Goal: Information Seeking & Learning: Learn about a topic

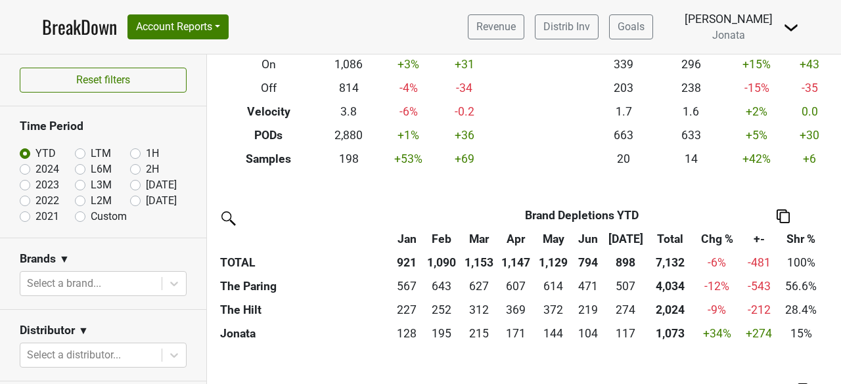
scroll to position [208, 0]
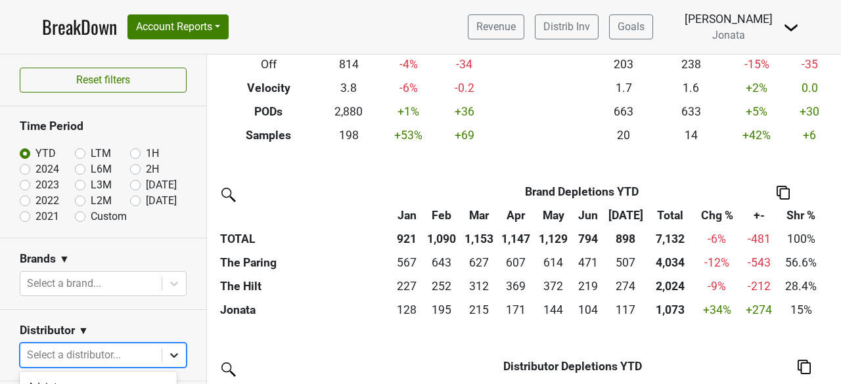
click at [165, 357] on body "BreakDown Account Reports SuperRanker Map Award Progress Chain Compliance CRM N…" at bounding box center [420, 192] width 841 height 384
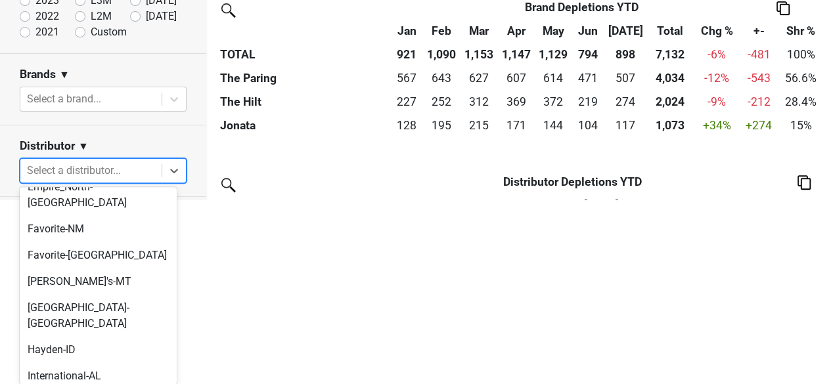
scroll to position [413, 0]
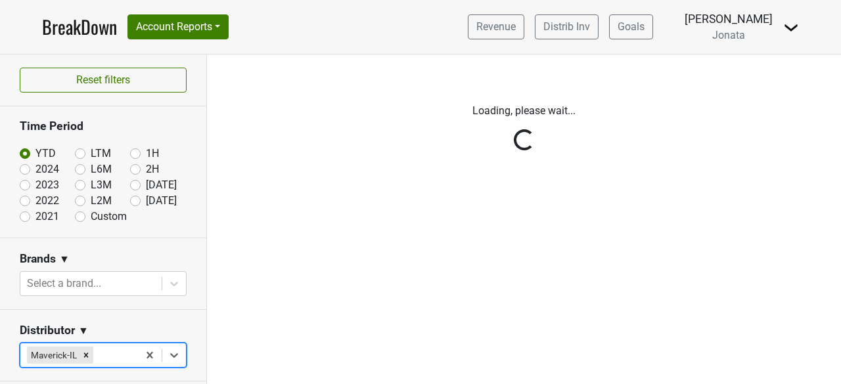
scroll to position [0, 0]
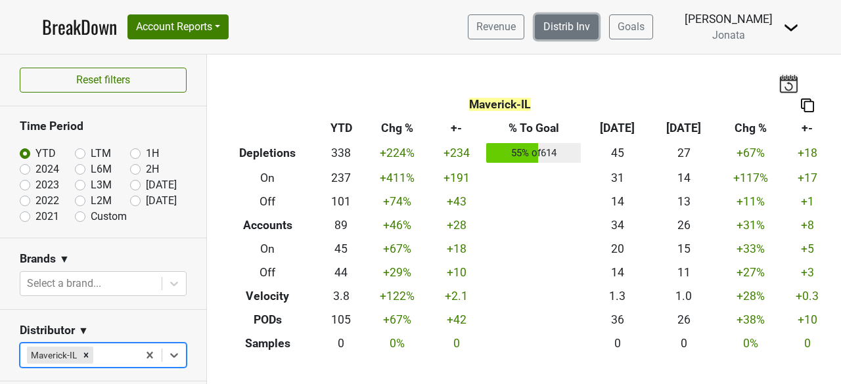
click at [581, 28] on link "Distrib Inv" at bounding box center [567, 26] width 64 height 25
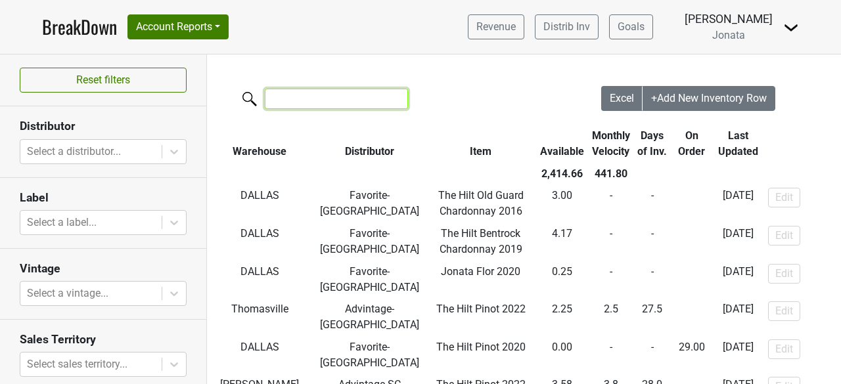
click at [310, 101] on input "search" at bounding box center [336, 99] width 143 height 20
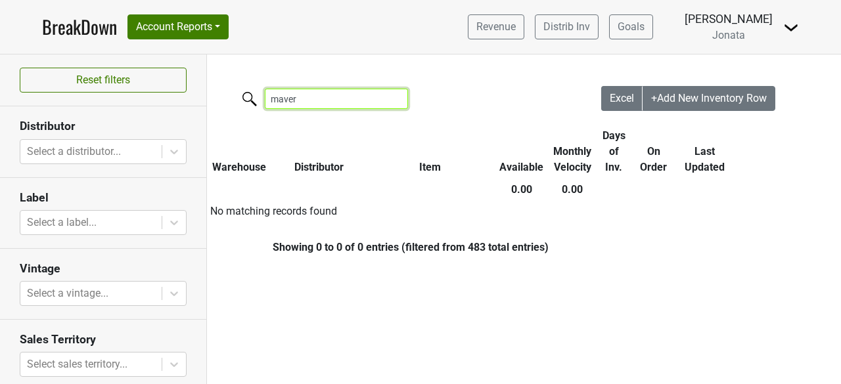
type input "maver"
click at [392, 98] on input "maver" at bounding box center [336, 99] width 143 height 20
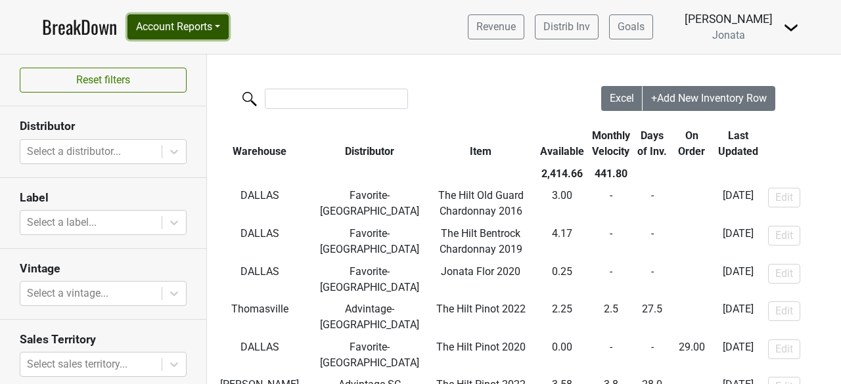
click at [221, 25] on button "Account Reports" at bounding box center [177, 26] width 101 height 25
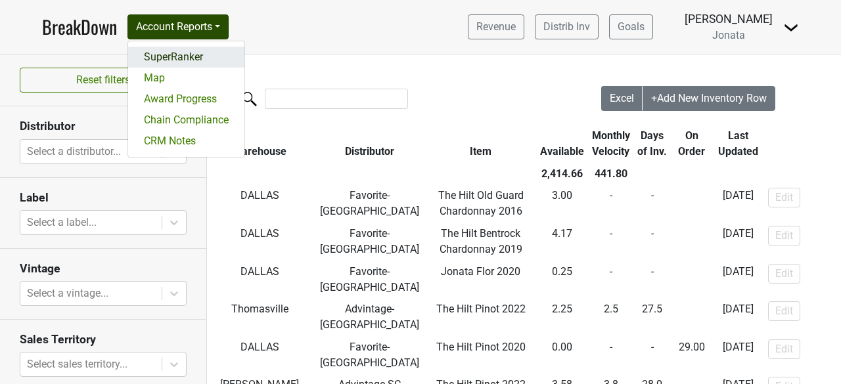
click at [193, 54] on link "SuperRanker" at bounding box center [186, 57] width 116 height 21
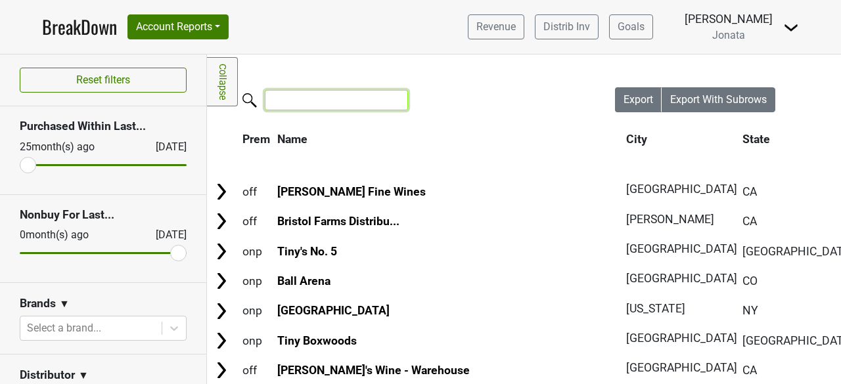
click at [308, 95] on input "search" at bounding box center [336, 100] width 143 height 20
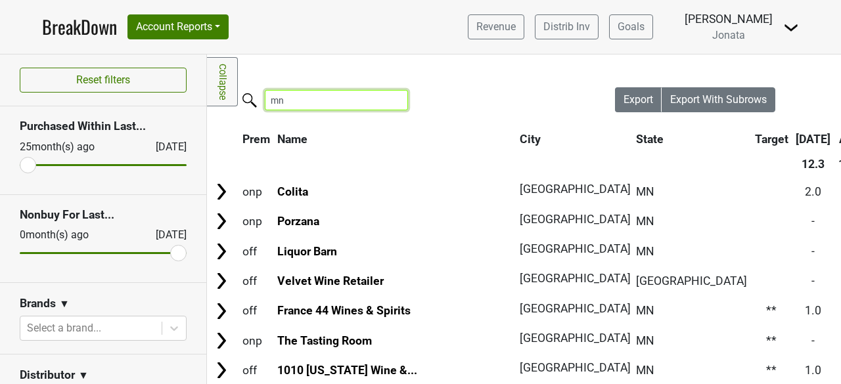
type input "mn"
click at [633, 136] on th "State" at bounding box center [692, 139] width 118 height 24
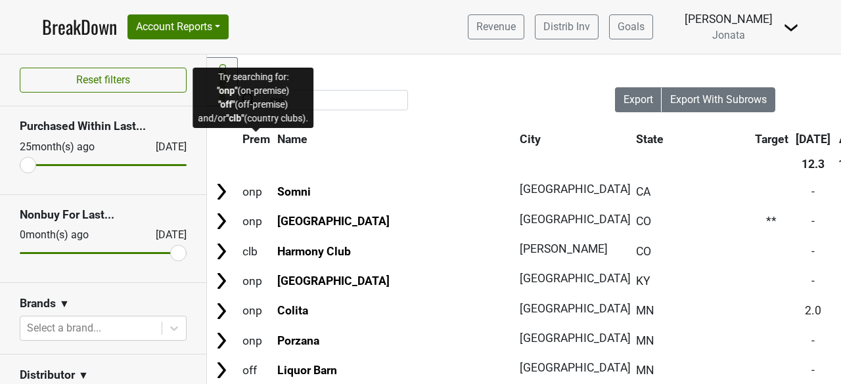
click at [259, 136] on span "Prem" at bounding box center [256, 139] width 28 height 13
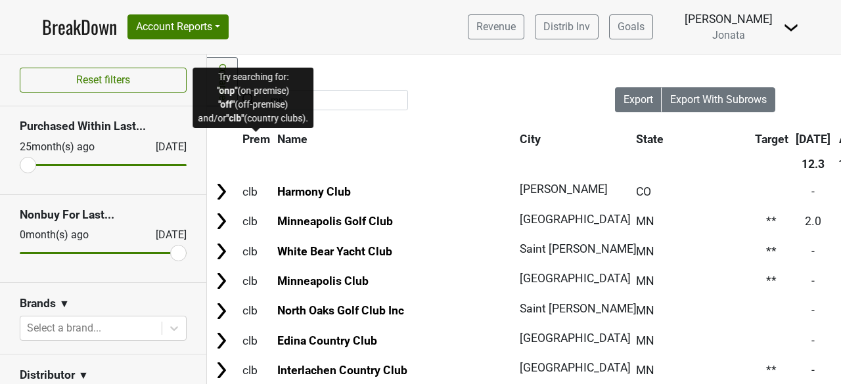
click at [259, 136] on span "Prem" at bounding box center [256, 139] width 28 height 13
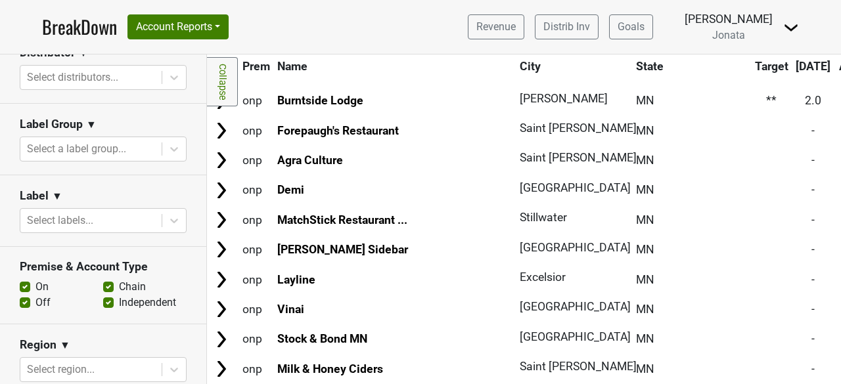
scroll to position [329, 0]
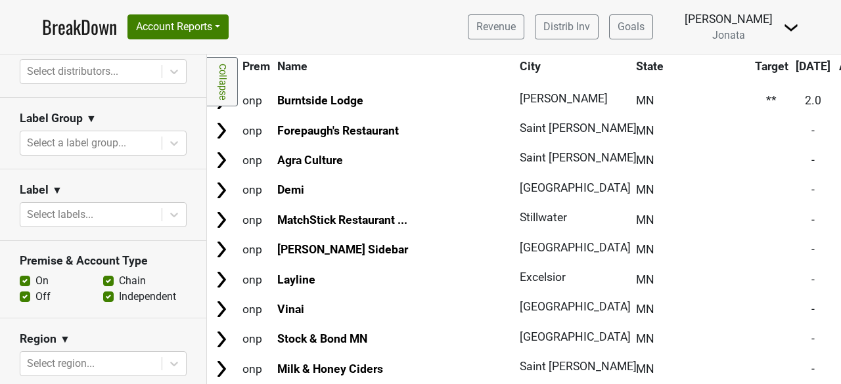
click at [35, 277] on label "On" at bounding box center [41, 281] width 13 height 16
click at [23, 277] on input "On" at bounding box center [25, 279] width 11 height 13
checkbox input "false"
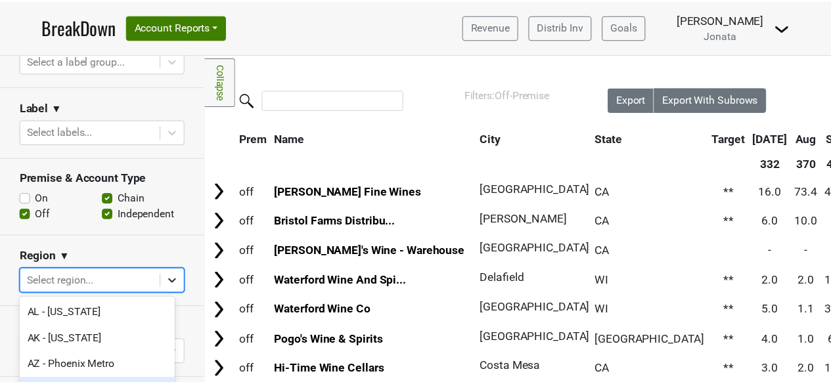
scroll to position [110, 0]
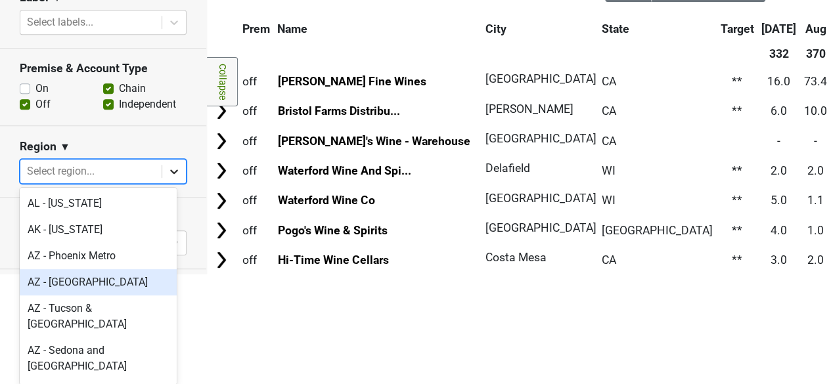
click at [166, 274] on body "BreakDown Account Reports SuperRanker Map Award Progress Chain Compliance CRM N…" at bounding box center [415, 82] width 831 height 384
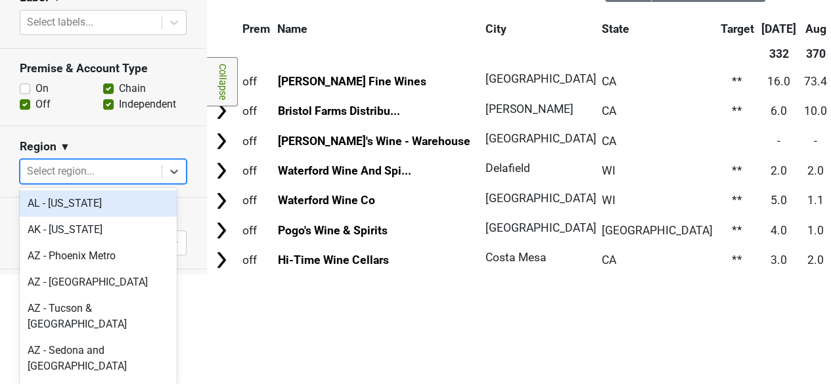
click at [54, 168] on div "Reset filters Purchased Within Last... [DATE] [DATE] Nonbuy For Last... [DATE] …" at bounding box center [103, 55] width 206 height 1044
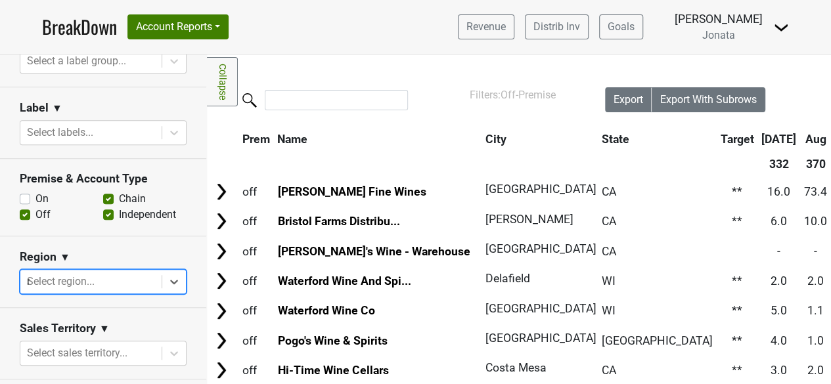
type input "mn"
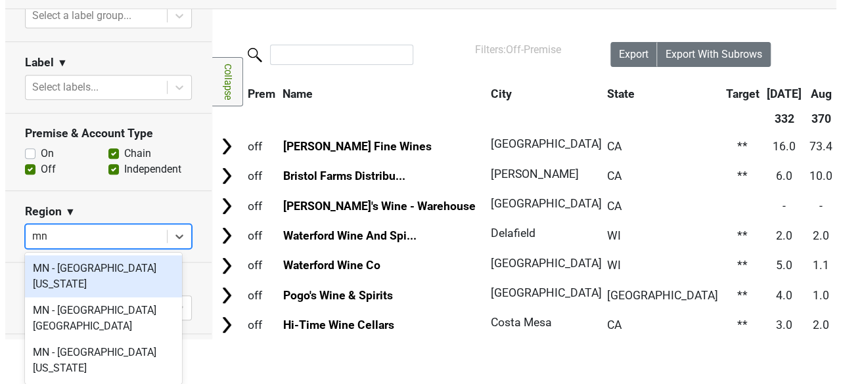
scroll to position [0, 0]
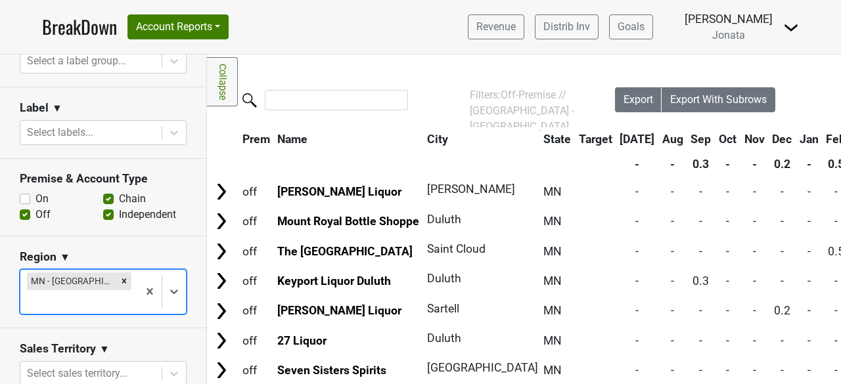
click at [78, 299] on body "BreakDown Account Reports SuperRanker Map Award Progress Chain Compliance CRM N…" at bounding box center [420, 192] width 841 height 384
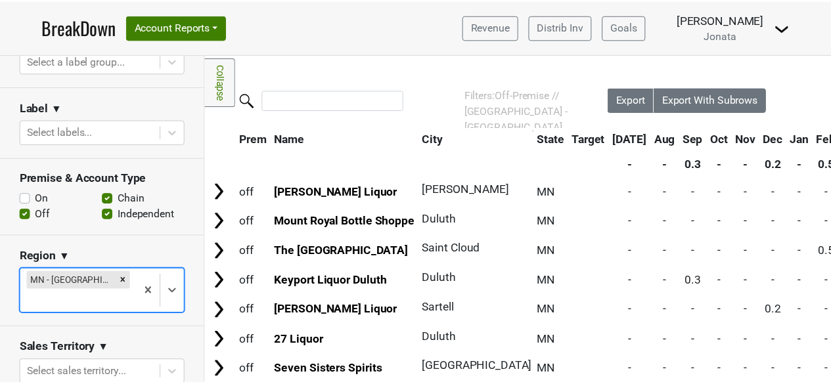
scroll to position [130, 0]
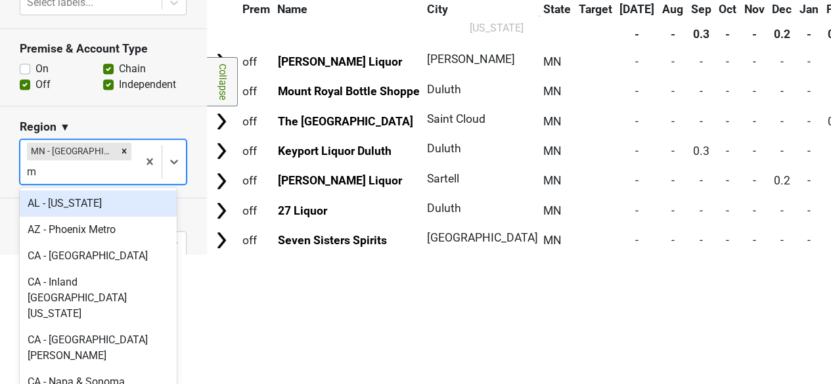
type input "mn"
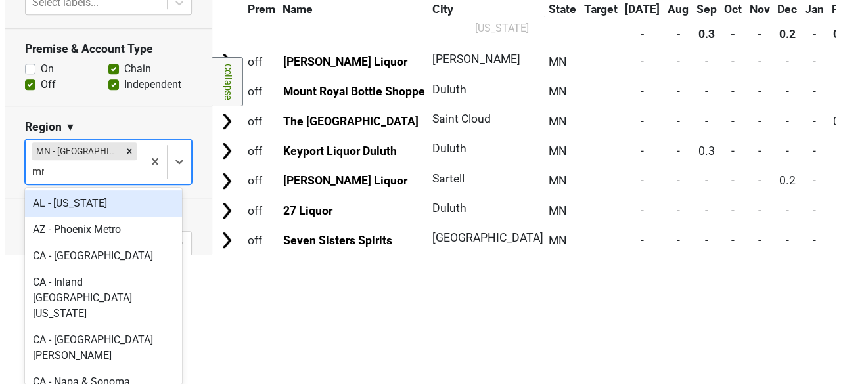
scroll to position [0, 0]
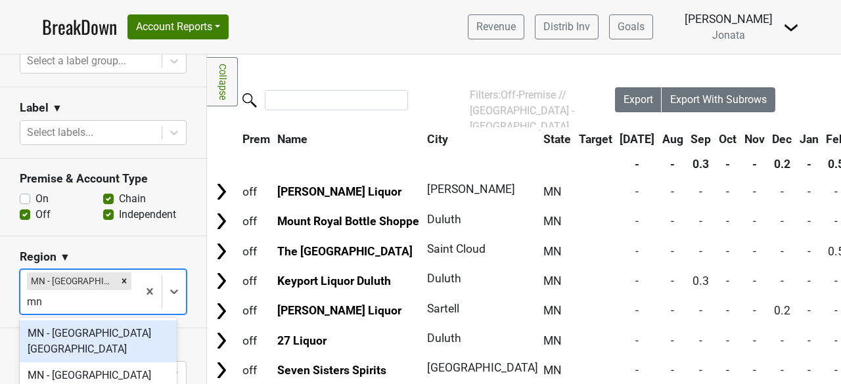
click at [90, 338] on div "MN - [GEOGRAPHIC_DATA] [GEOGRAPHIC_DATA]" at bounding box center [98, 342] width 157 height 42
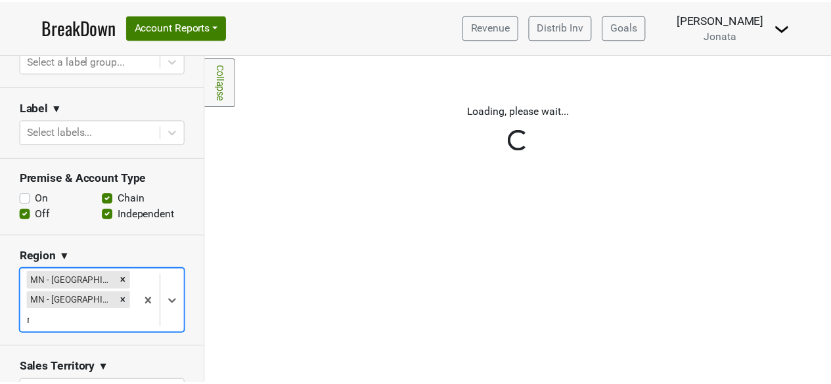
scroll to position [150, 0]
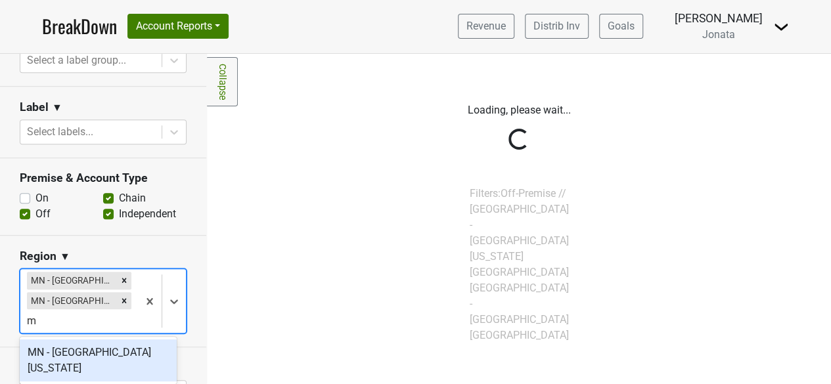
type input "mn"
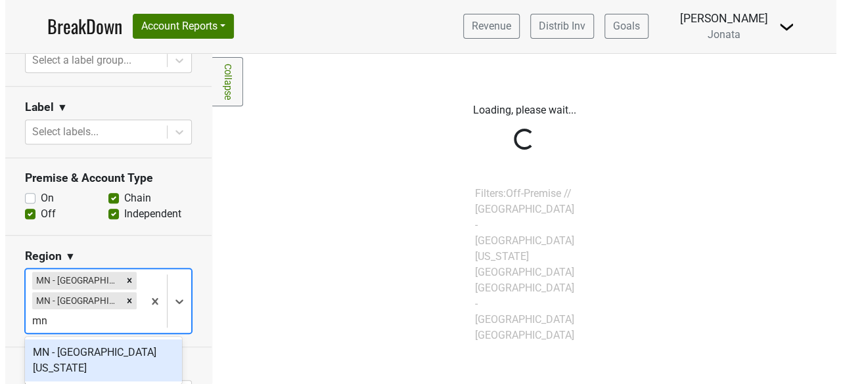
scroll to position [0, 0]
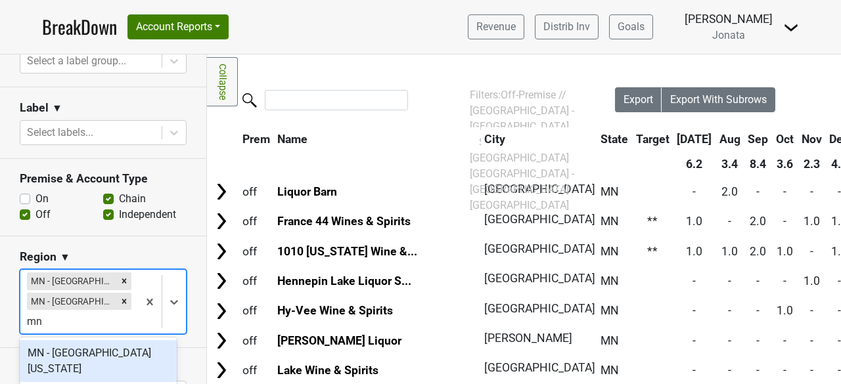
click at [85, 357] on div "MN - [GEOGRAPHIC_DATA][US_STATE]" at bounding box center [98, 361] width 157 height 42
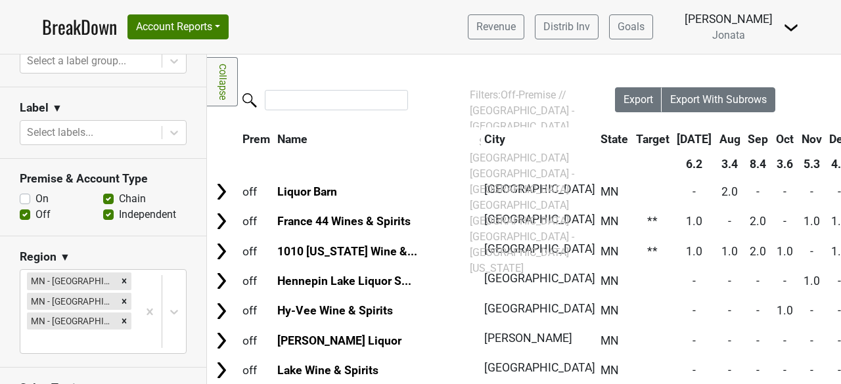
click at [171, 173] on h3 "Premise & Account Type" at bounding box center [103, 179] width 167 height 14
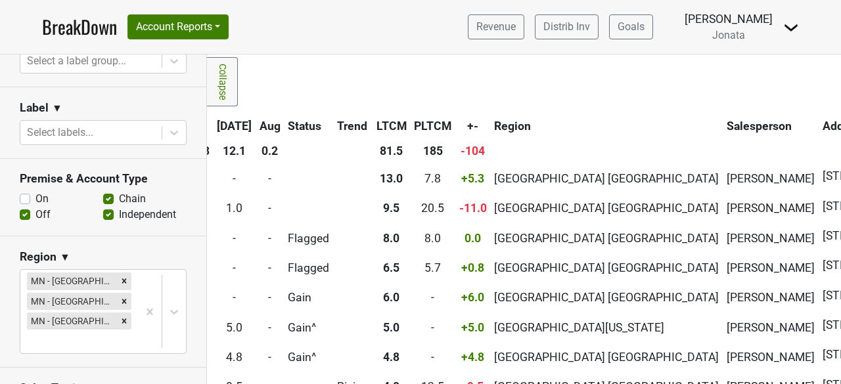
scroll to position [13, 741]
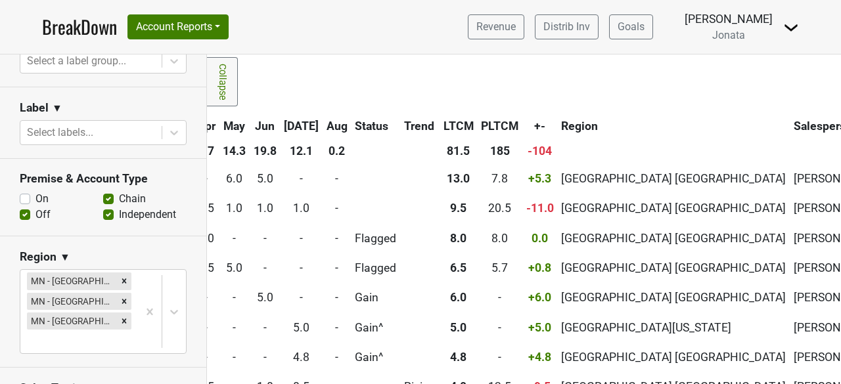
click at [791, 127] on th "Salesperson" at bounding box center [838, 126] width 95 height 24
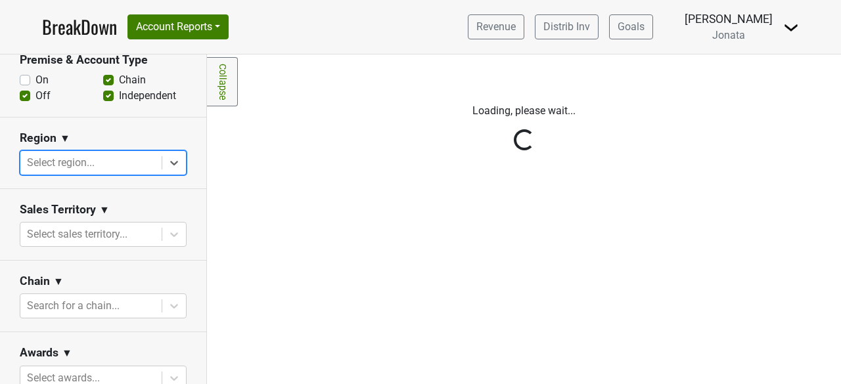
scroll to position [0, 0]
click at [51, 164] on div "Reset filters Purchased Within Last... [DATE] [DATE] Nonbuy For Last... [DATE] …" at bounding box center [103, 220] width 207 height 330
click at [56, 153] on div "Reset filters Purchased Within Last... [DATE] [DATE] Nonbuy For Last... [DATE] …" at bounding box center [103, 220] width 207 height 330
click at [50, 160] on div "Reset filters Purchased Within Last... [DATE] [DATE] Nonbuy For Last... [DATE] …" at bounding box center [103, 220] width 207 height 330
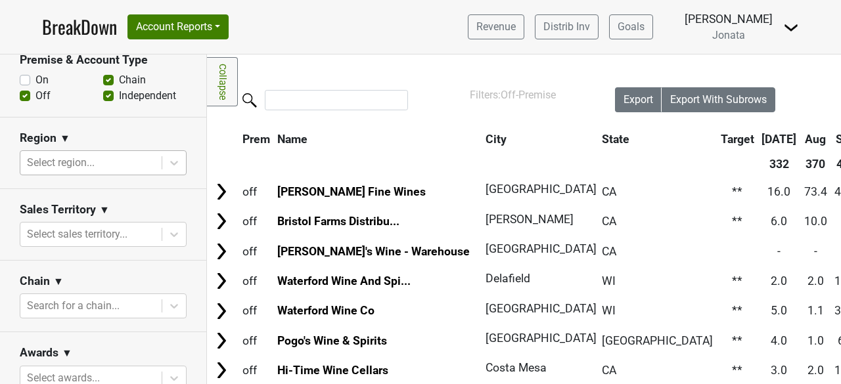
click at [78, 164] on div at bounding box center [91, 163] width 128 height 18
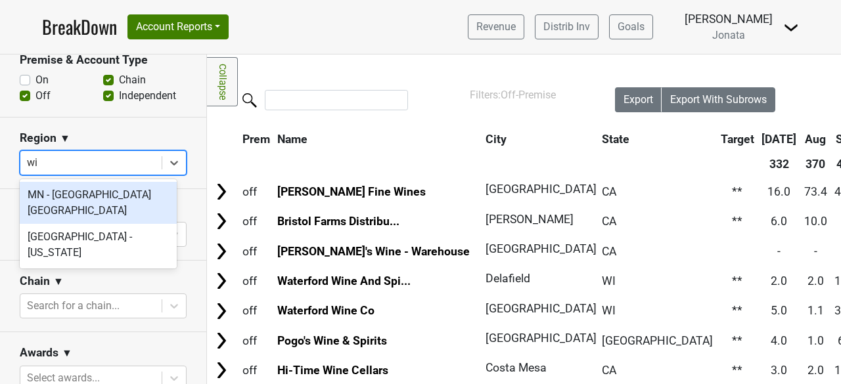
type input "wis"
click at [78, 190] on div "[GEOGRAPHIC_DATA] - [US_STATE]" at bounding box center [98, 203] width 157 height 42
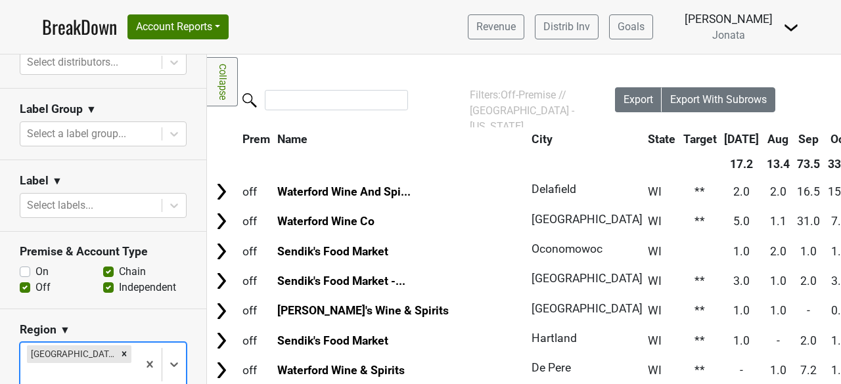
scroll to position [311, 0]
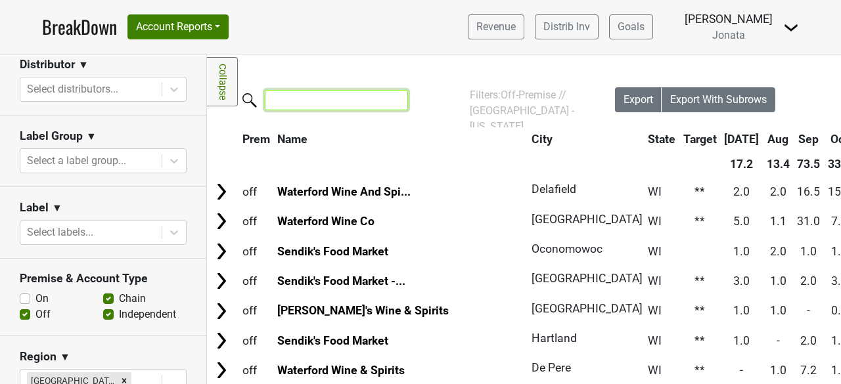
click at [300, 104] on input "search" at bounding box center [336, 100] width 143 height 20
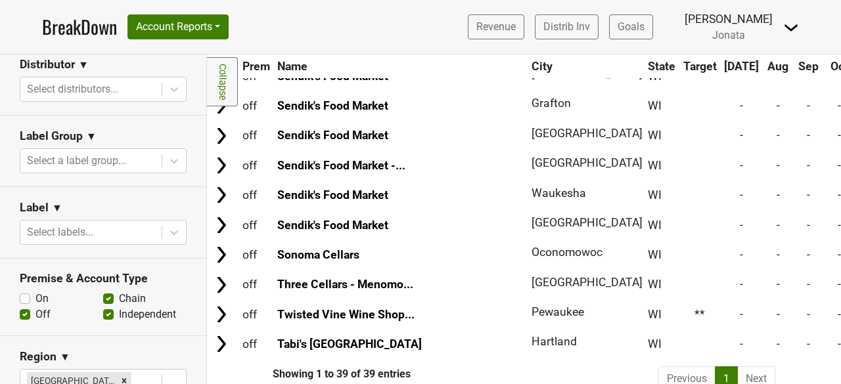
scroll to position [1016, 0]
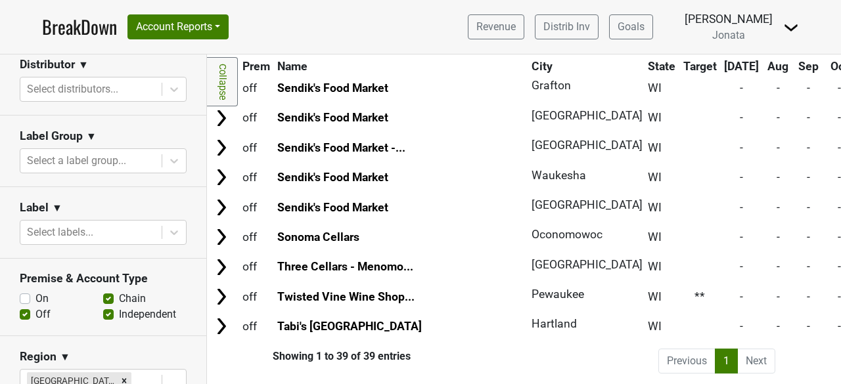
type input "s"
